Goal: Task Accomplishment & Management: Use online tool/utility

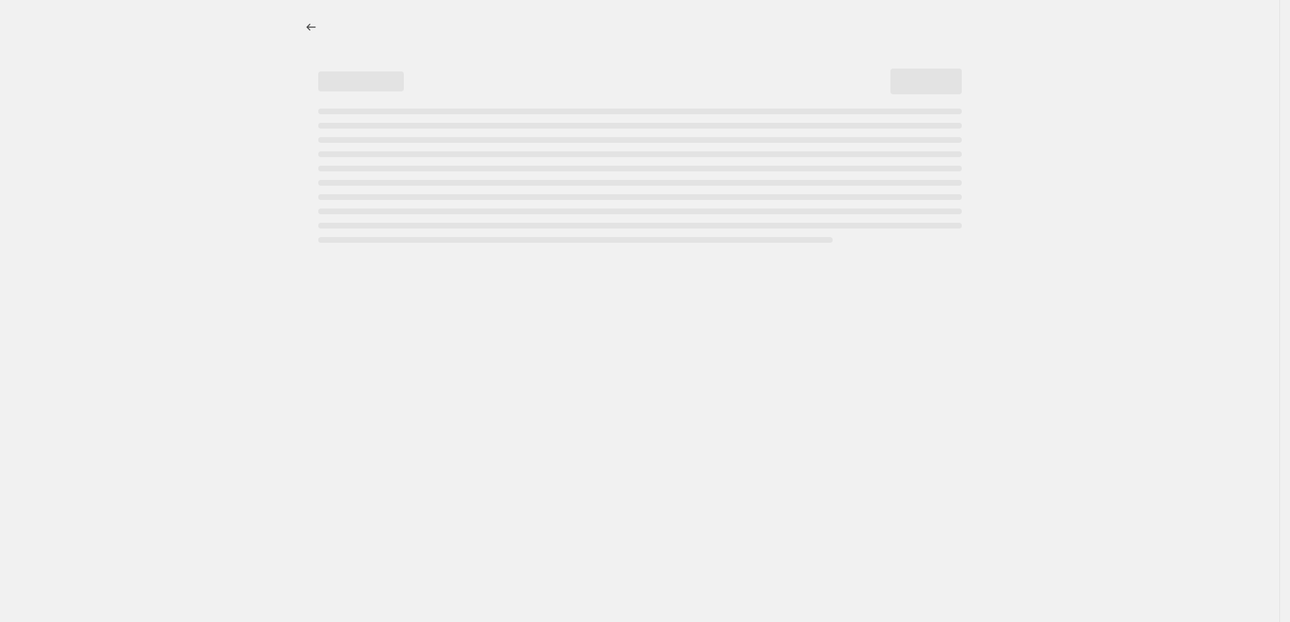
select select "percentage"
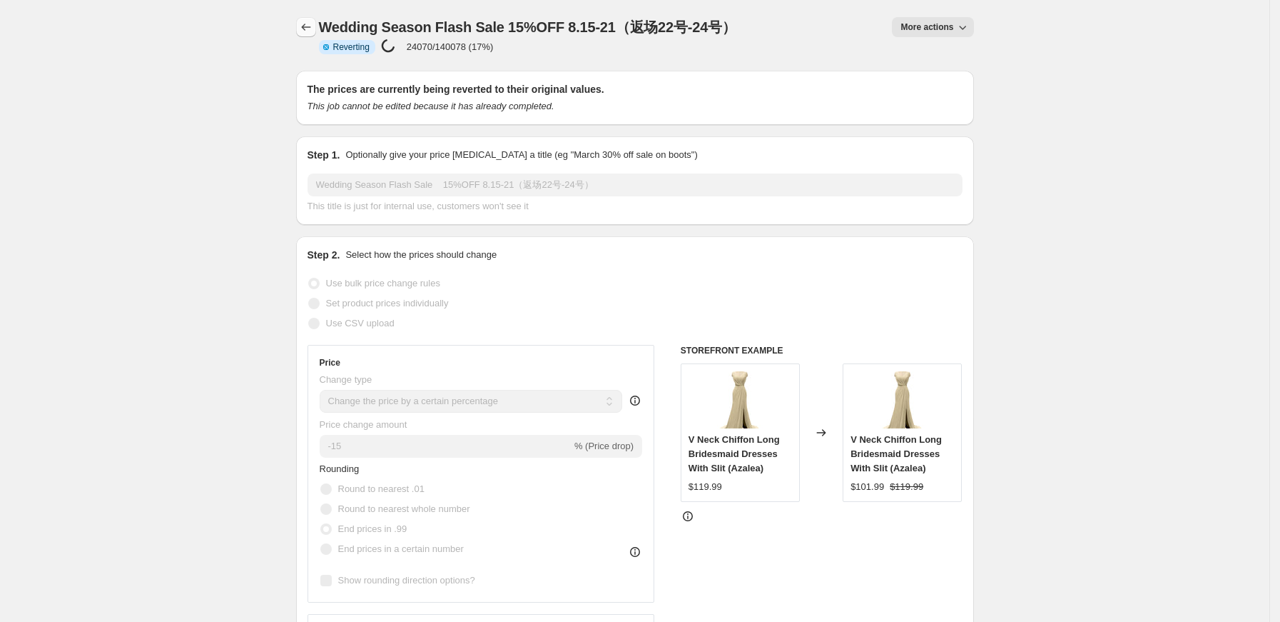
click at [310, 25] on icon "Price change jobs" at bounding box center [306, 27] width 14 height 14
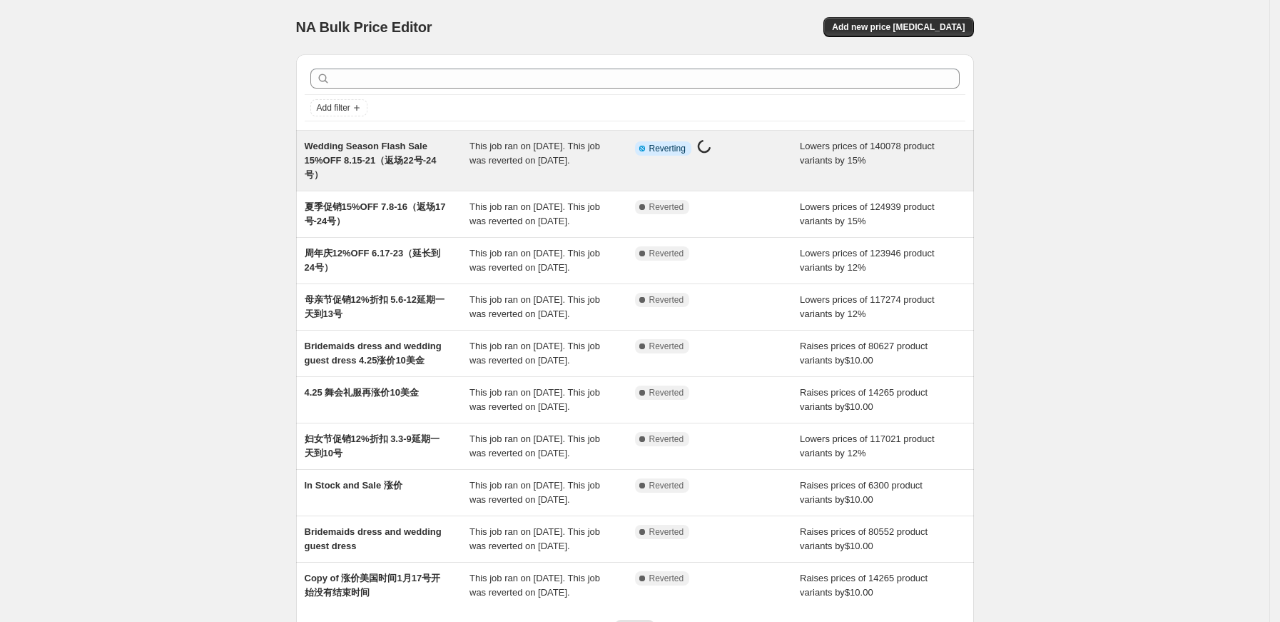
click at [385, 161] on span "Wedding Season Flash Sale 15%OFF 8.15-21（返场22号-24号）" at bounding box center [371, 160] width 132 height 39
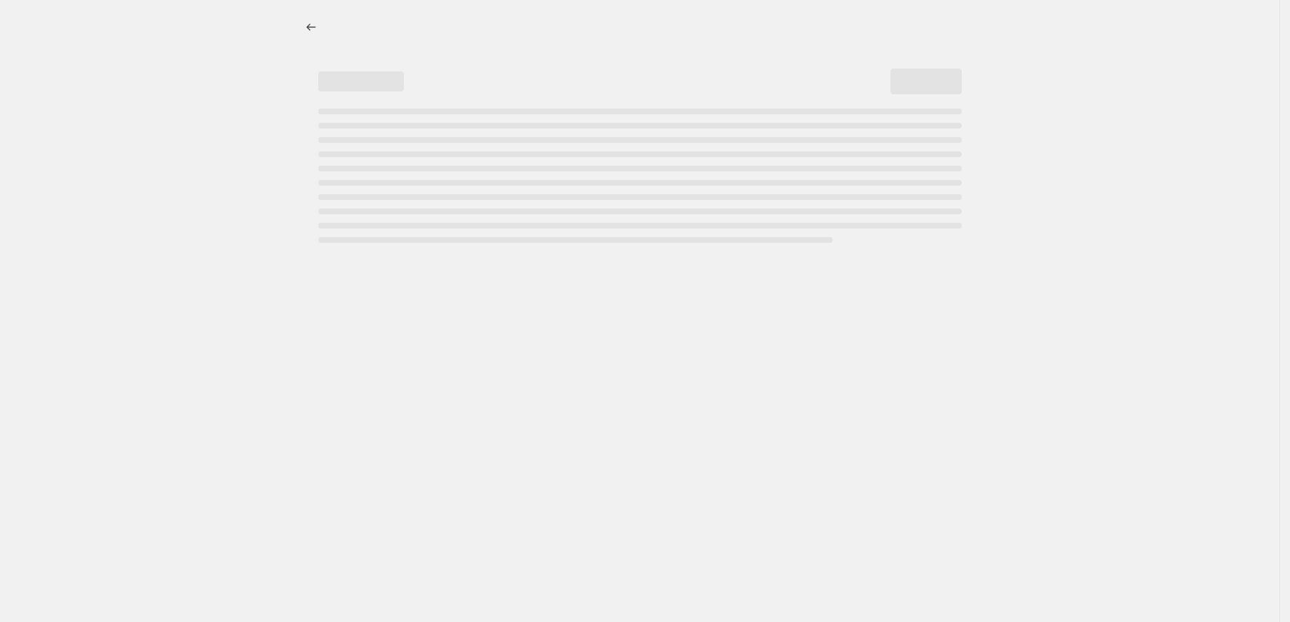
select select "percentage"
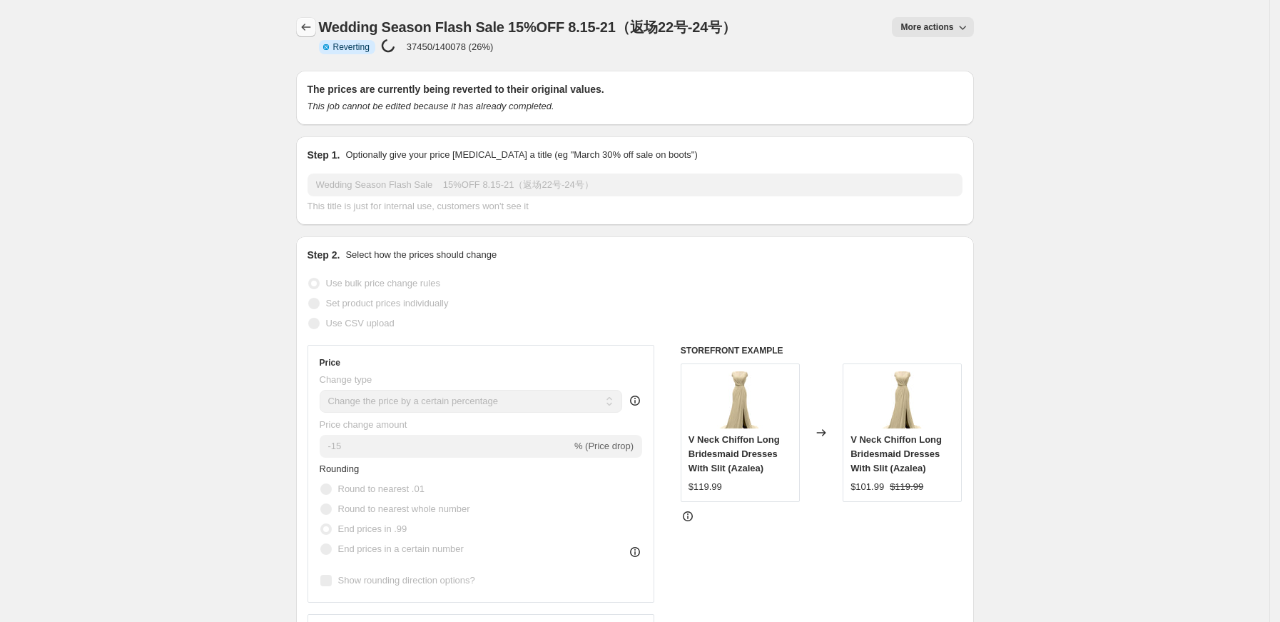
click at [305, 26] on icon "Price change jobs" at bounding box center [306, 27] width 14 height 14
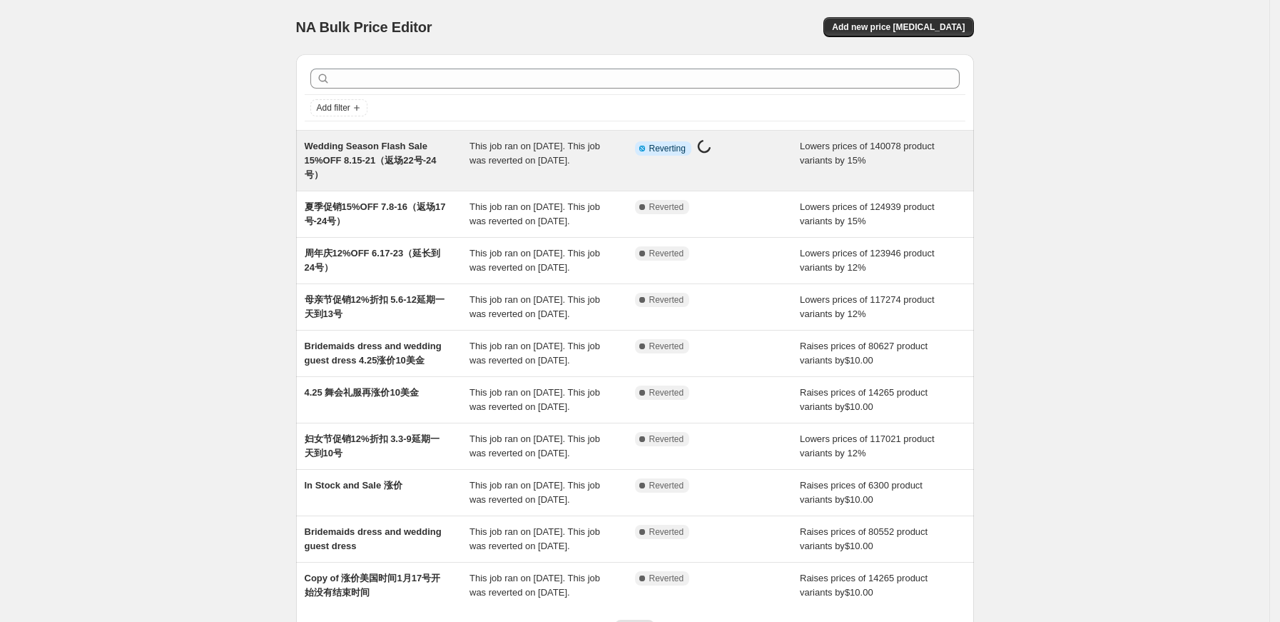
click at [395, 161] on span "Wedding Season Flash Sale 15%OFF 8.15-21（返场22号-24号）" at bounding box center [371, 160] width 132 height 39
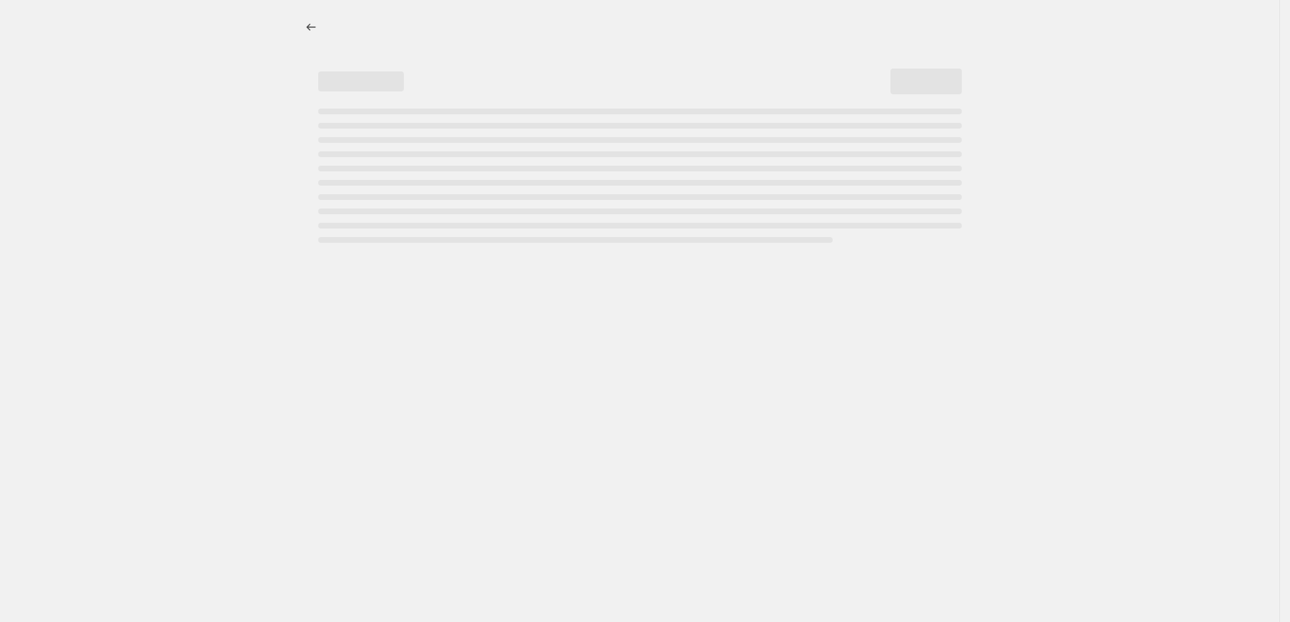
select select "percentage"
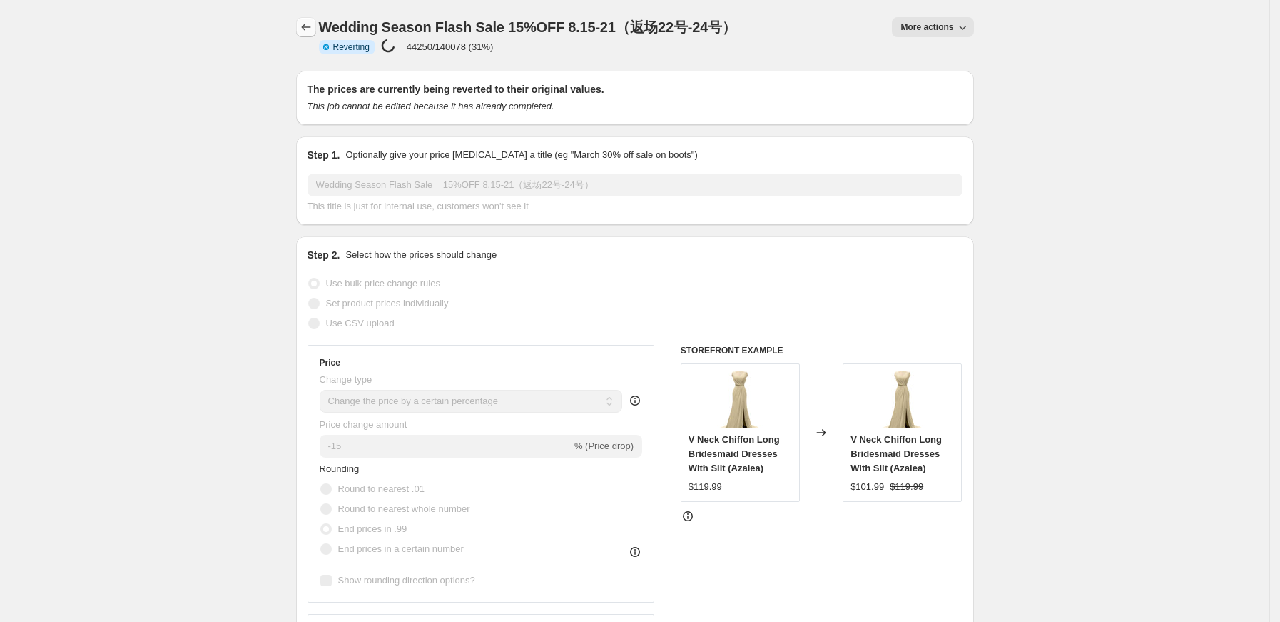
click at [310, 32] on icon "Price change jobs" at bounding box center [306, 27] width 14 height 14
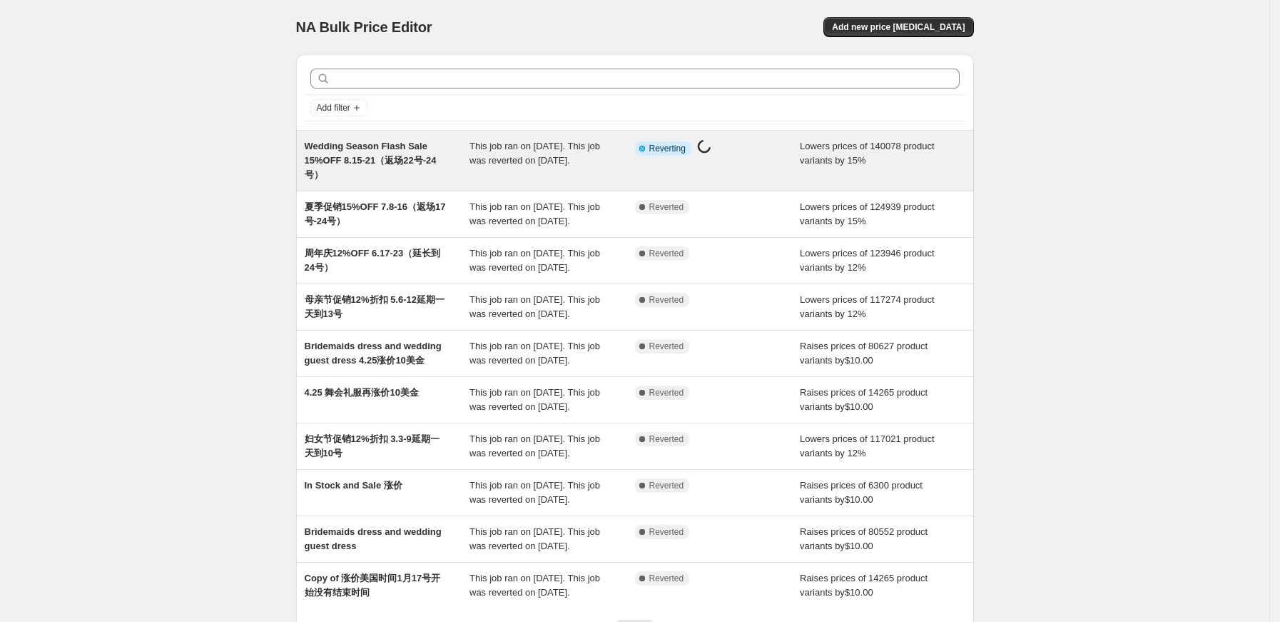
click at [381, 146] on span "Wedding Season Flash Sale 15%OFF 8.15-21（返场22号-24号）" at bounding box center [371, 160] width 132 height 39
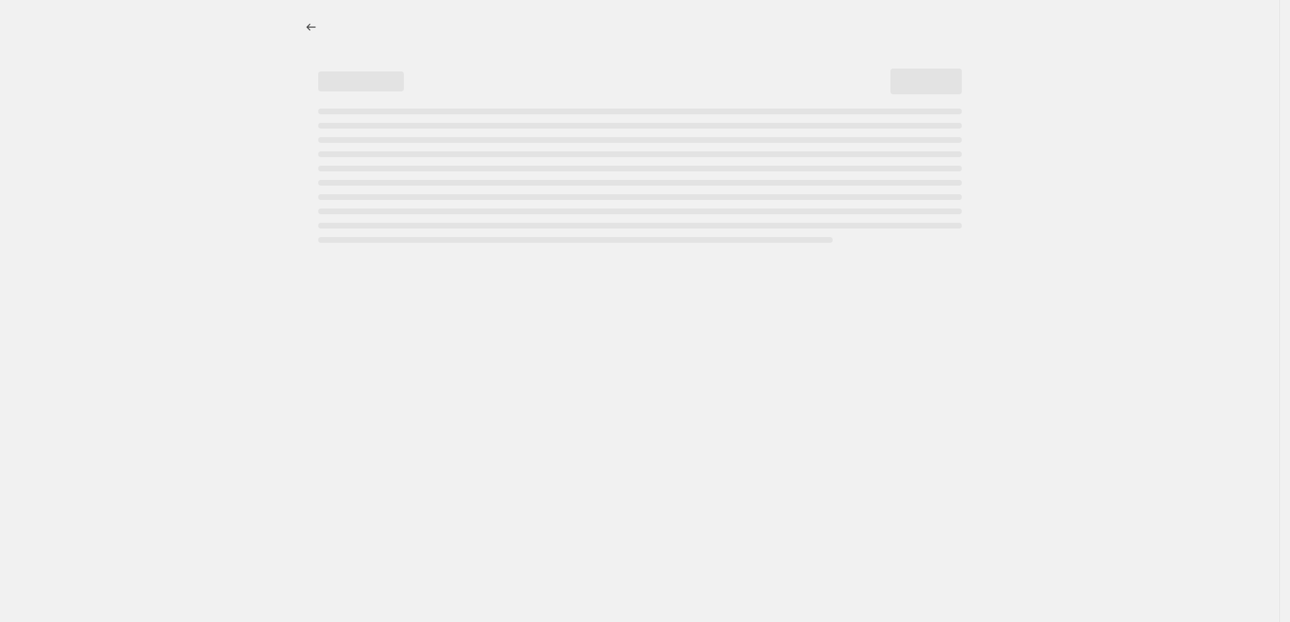
select select "percentage"
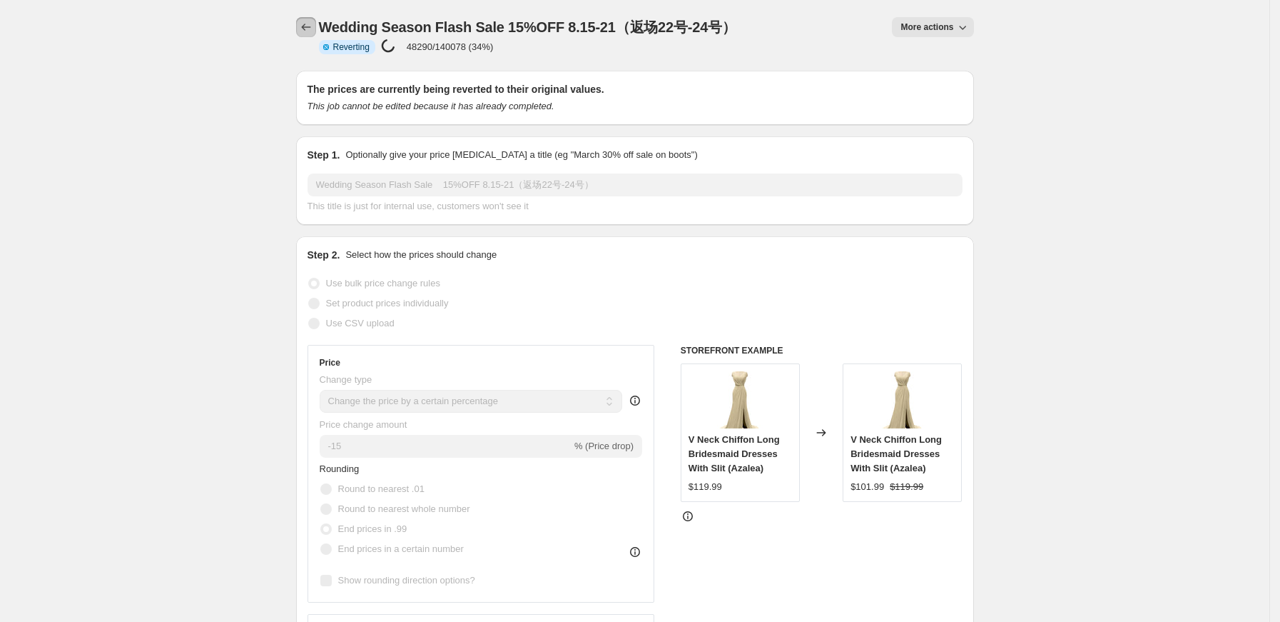
click at [312, 22] on icon "Price change jobs" at bounding box center [306, 27] width 14 height 14
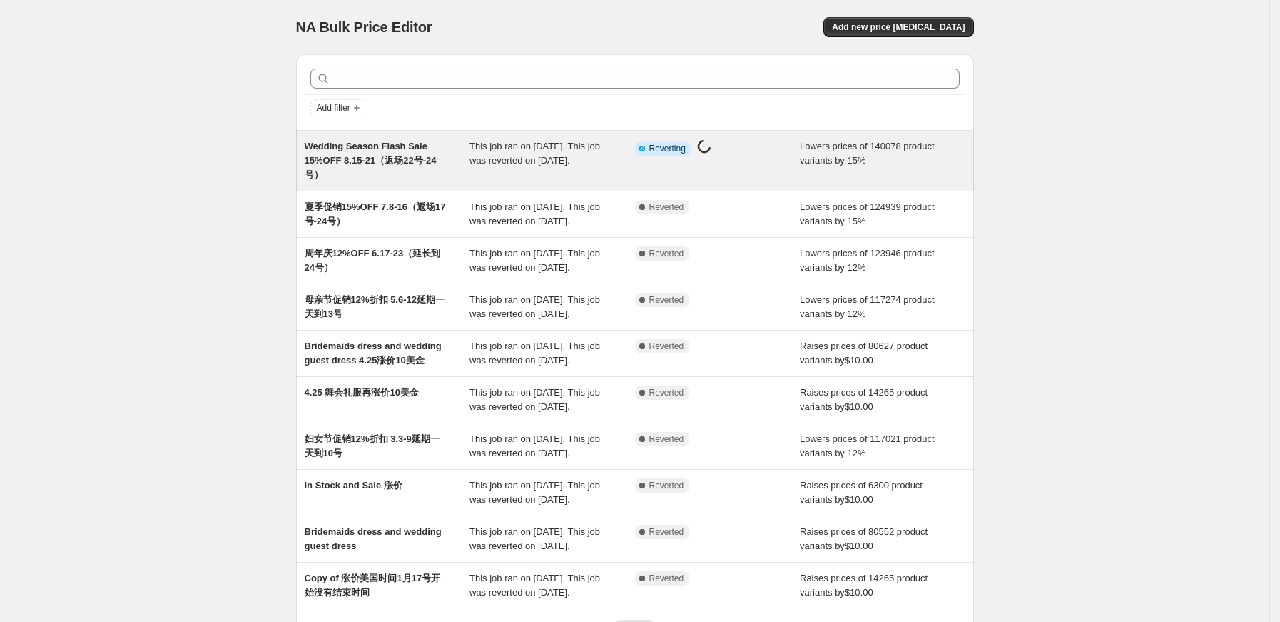
click at [358, 153] on span "Wedding Season Flash Sale 15%OFF 8.15-21（返场22号-24号）" at bounding box center [371, 160] width 132 height 39
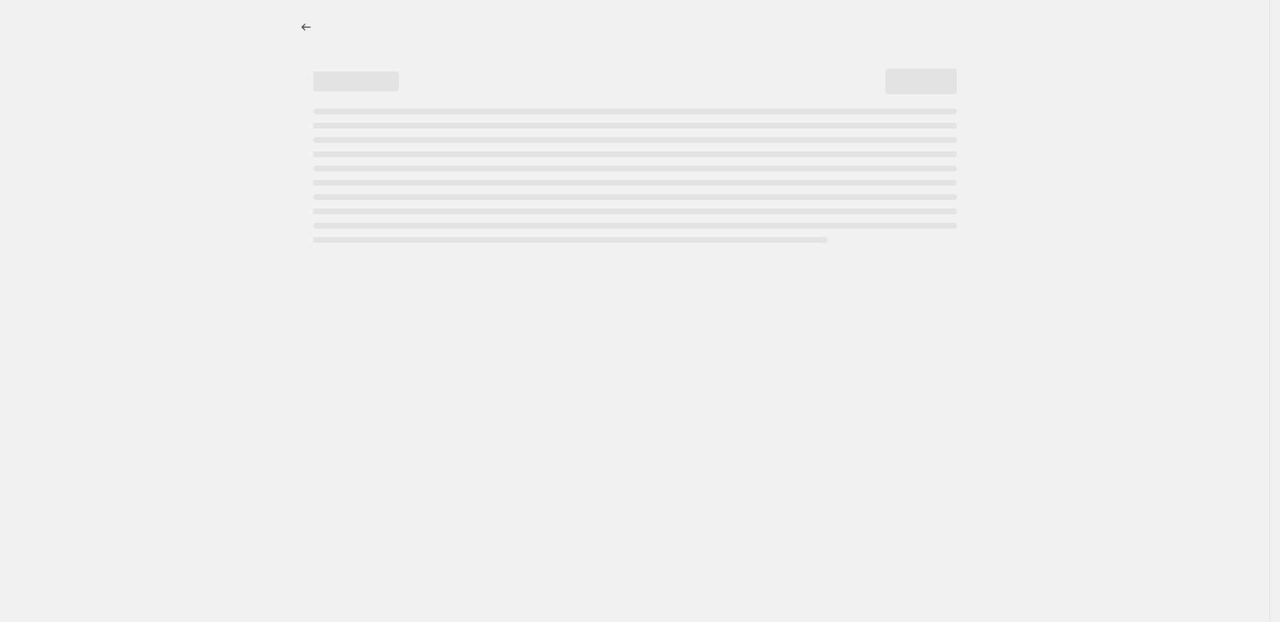
select select "percentage"
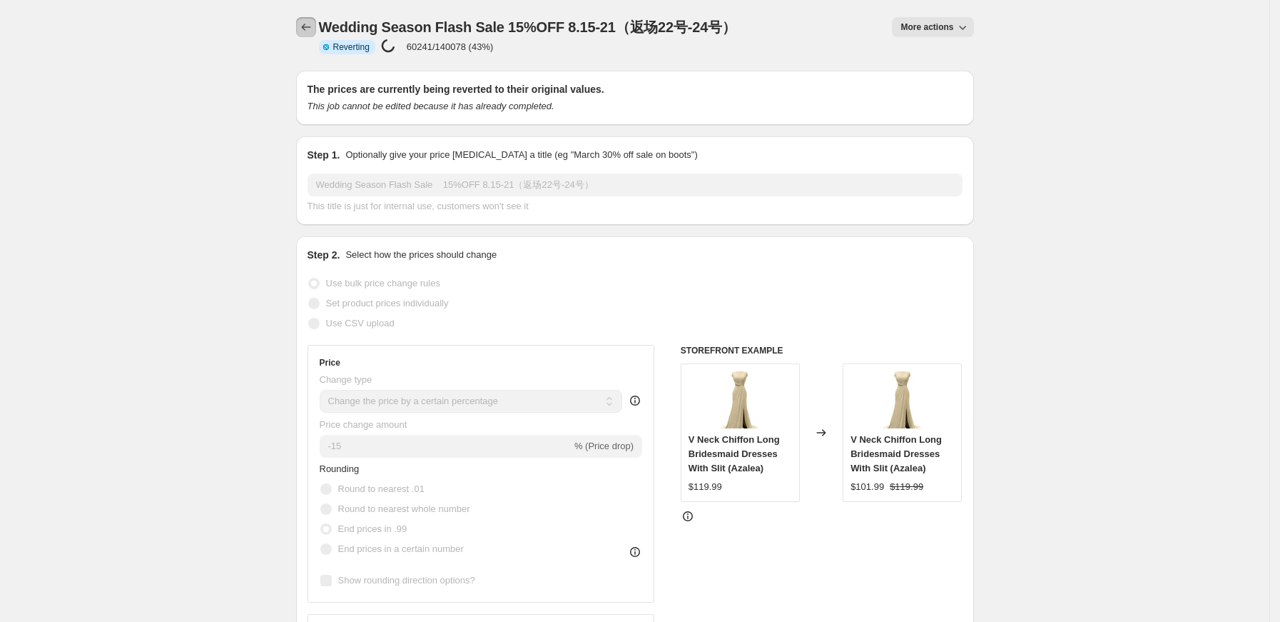
click at [307, 26] on icon "Price change jobs" at bounding box center [306, 27] width 14 height 14
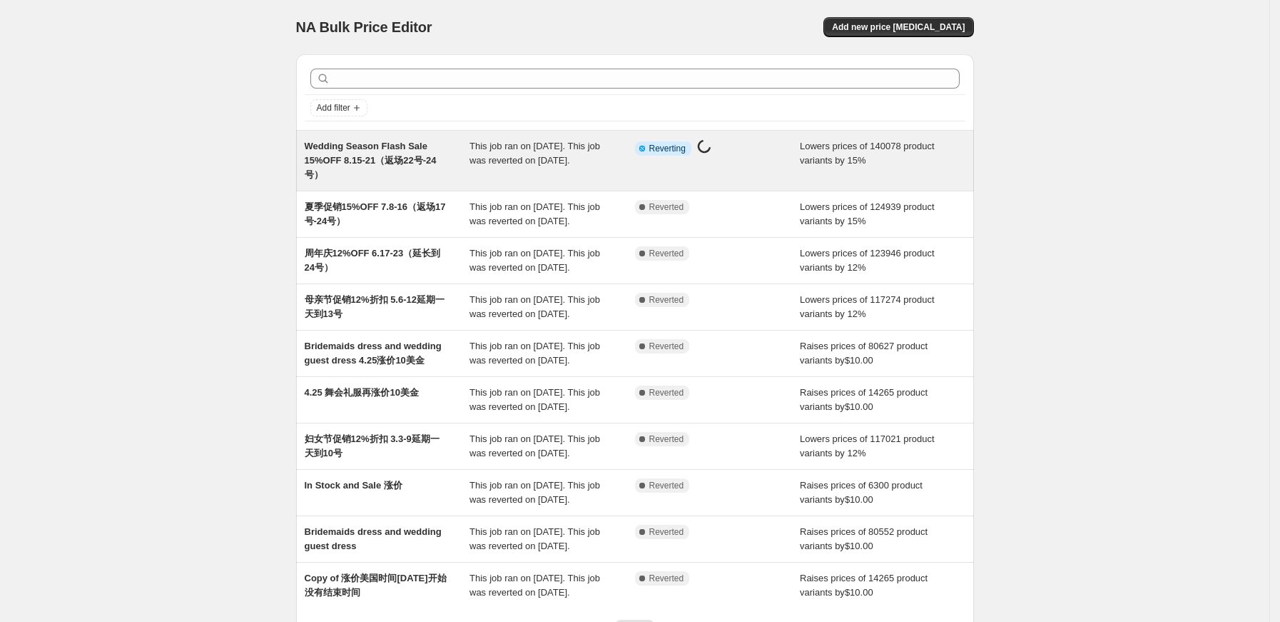
click at [337, 160] on span "Wedding Season Flash Sale 15%OFF 8.15-21（返场22号-24号）" at bounding box center [371, 160] width 132 height 39
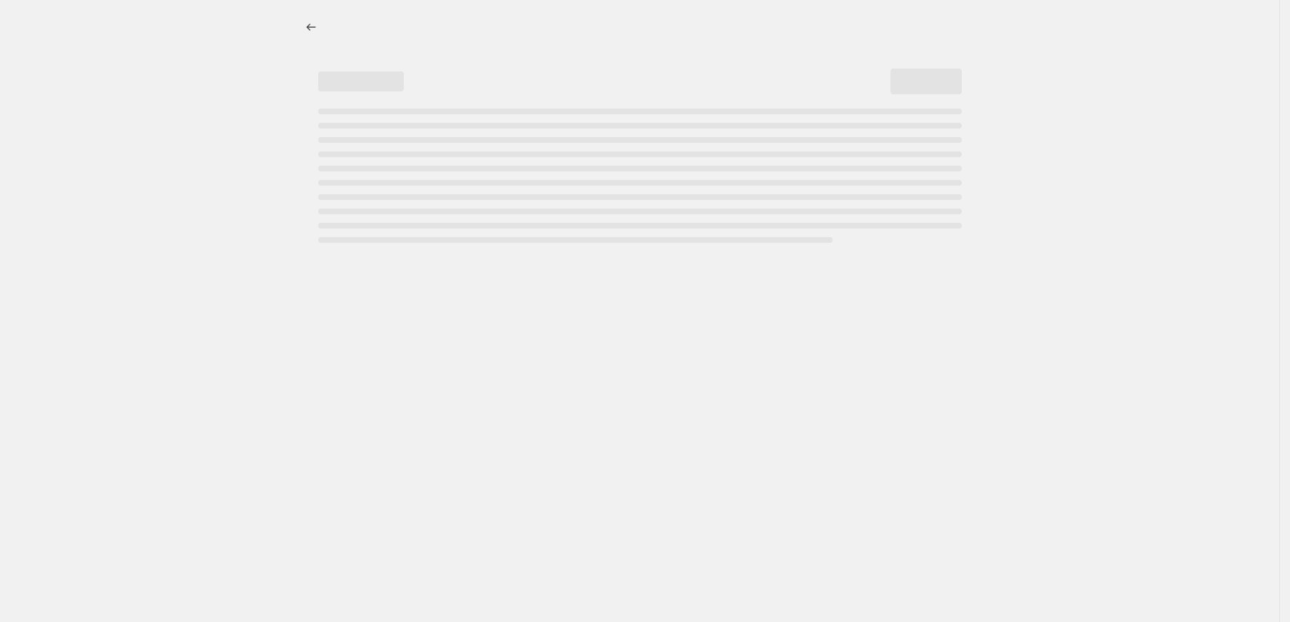
select select "percentage"
